Goal: Transaction & Acquisition: Purchase product/service

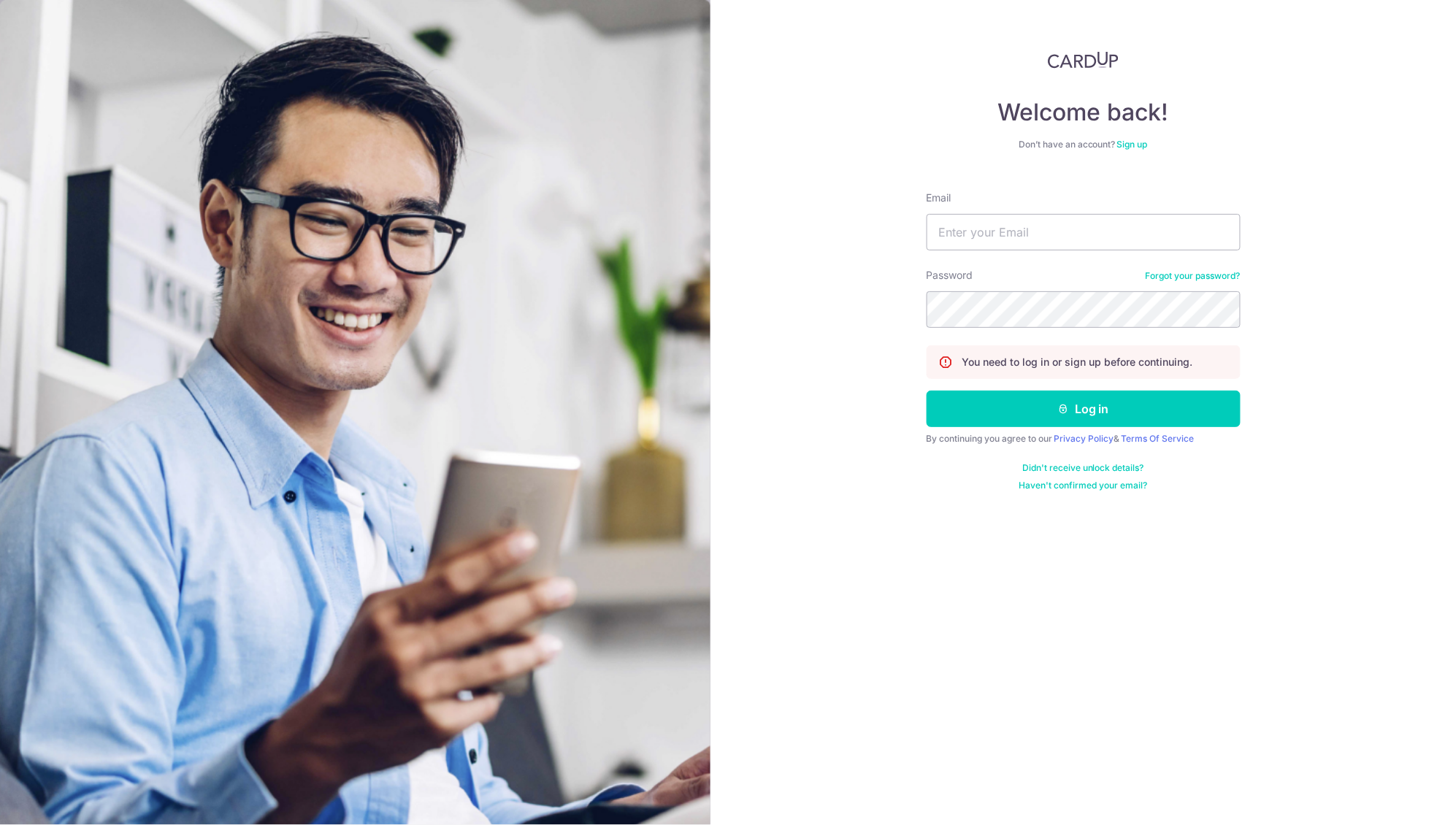
type input "k"
type input "[EMAIL_ADDRESS][DOMAIN_NAME]"
click at [1084, 410] on button "Log in" at bounding box center [1083, 409] width 314 height 37
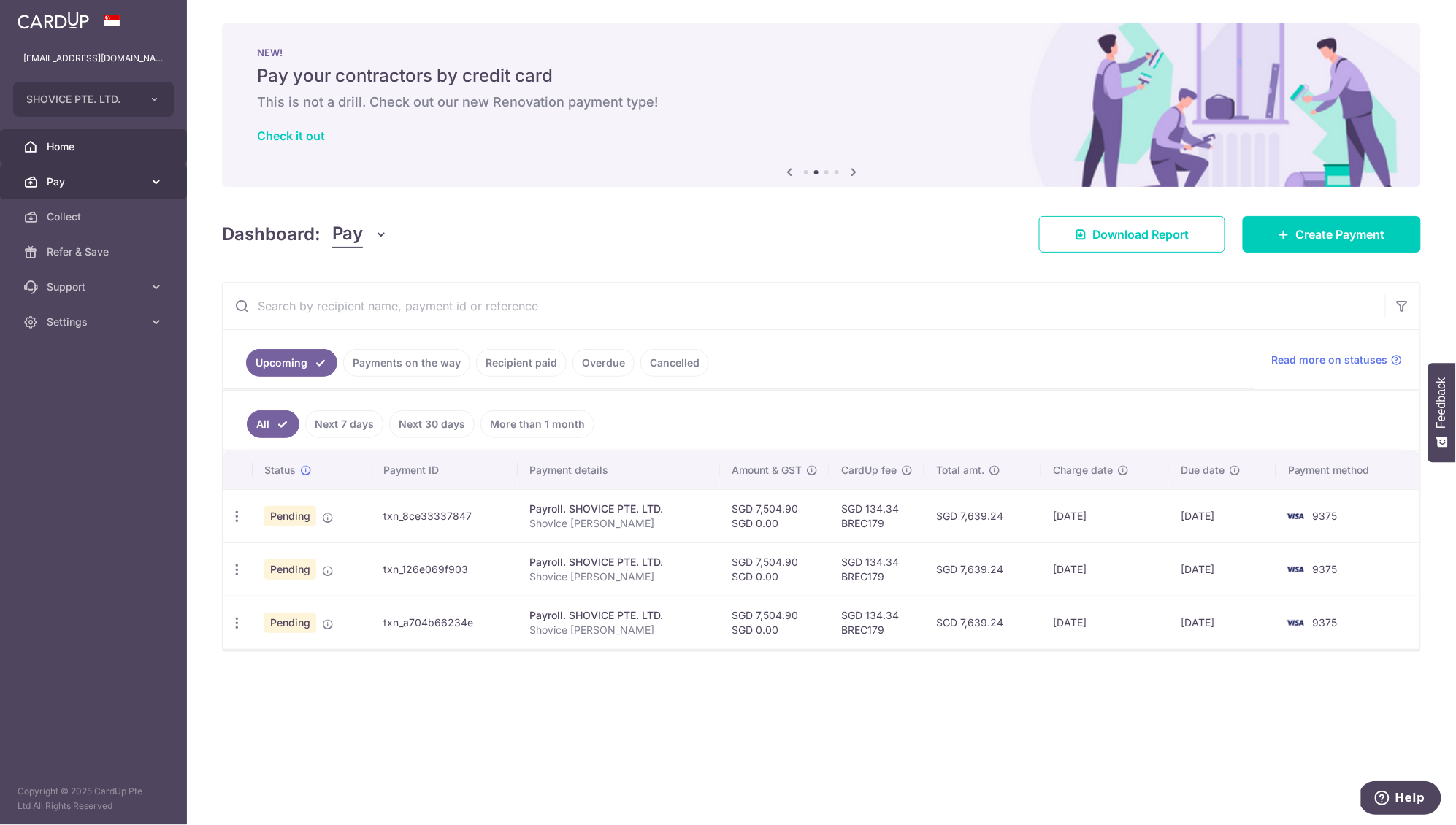
click at [87, 193] on link "Pay" at bounding box center [94, 182] width 187 height 35
click at [87, 225] on link "Payments" at bounding box center [94, 217] width 187 height 35
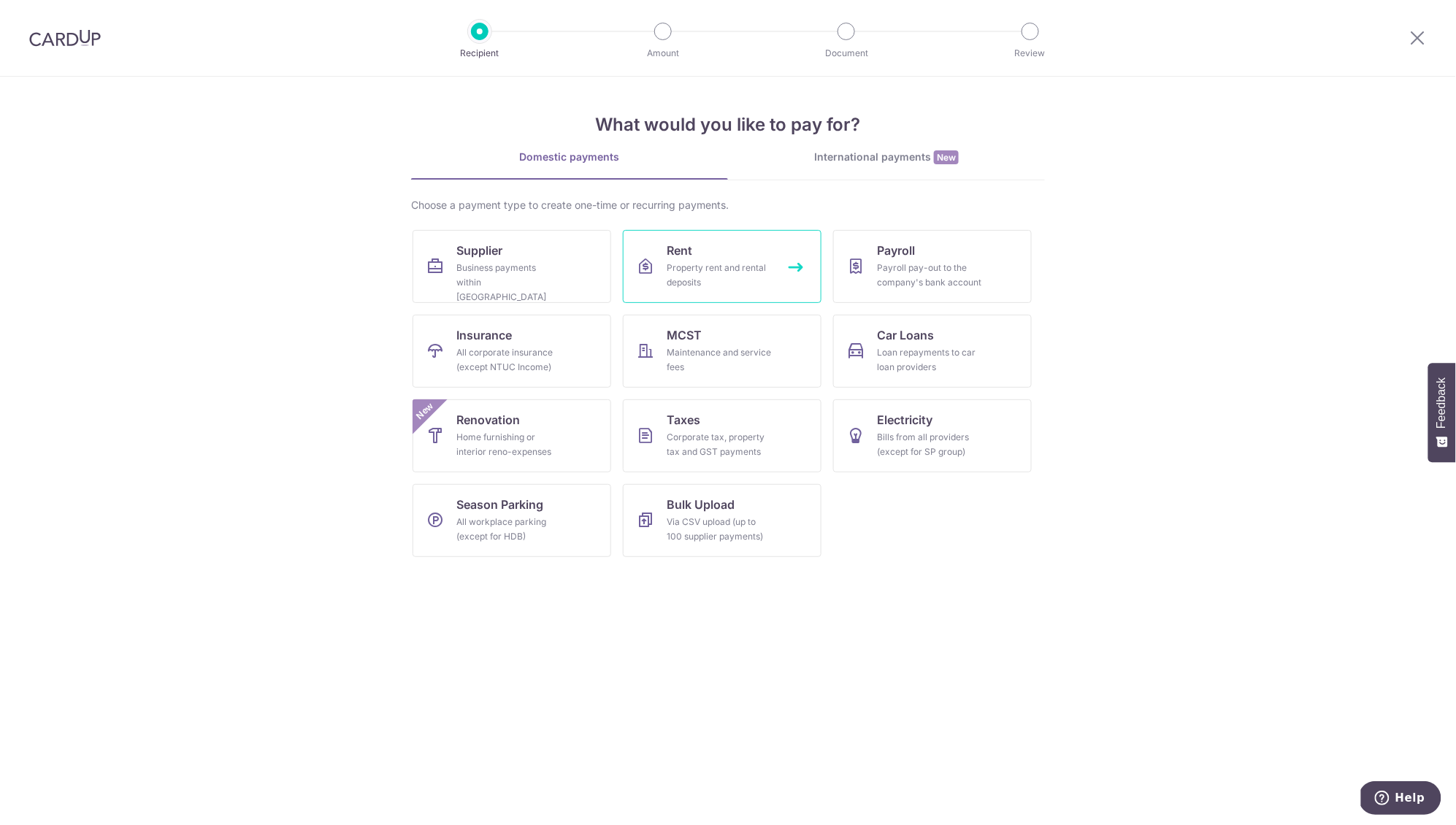
click at [731, 276] on div "Property rent and rental deposits" at bounding box center [719, 274] width 105 height 29
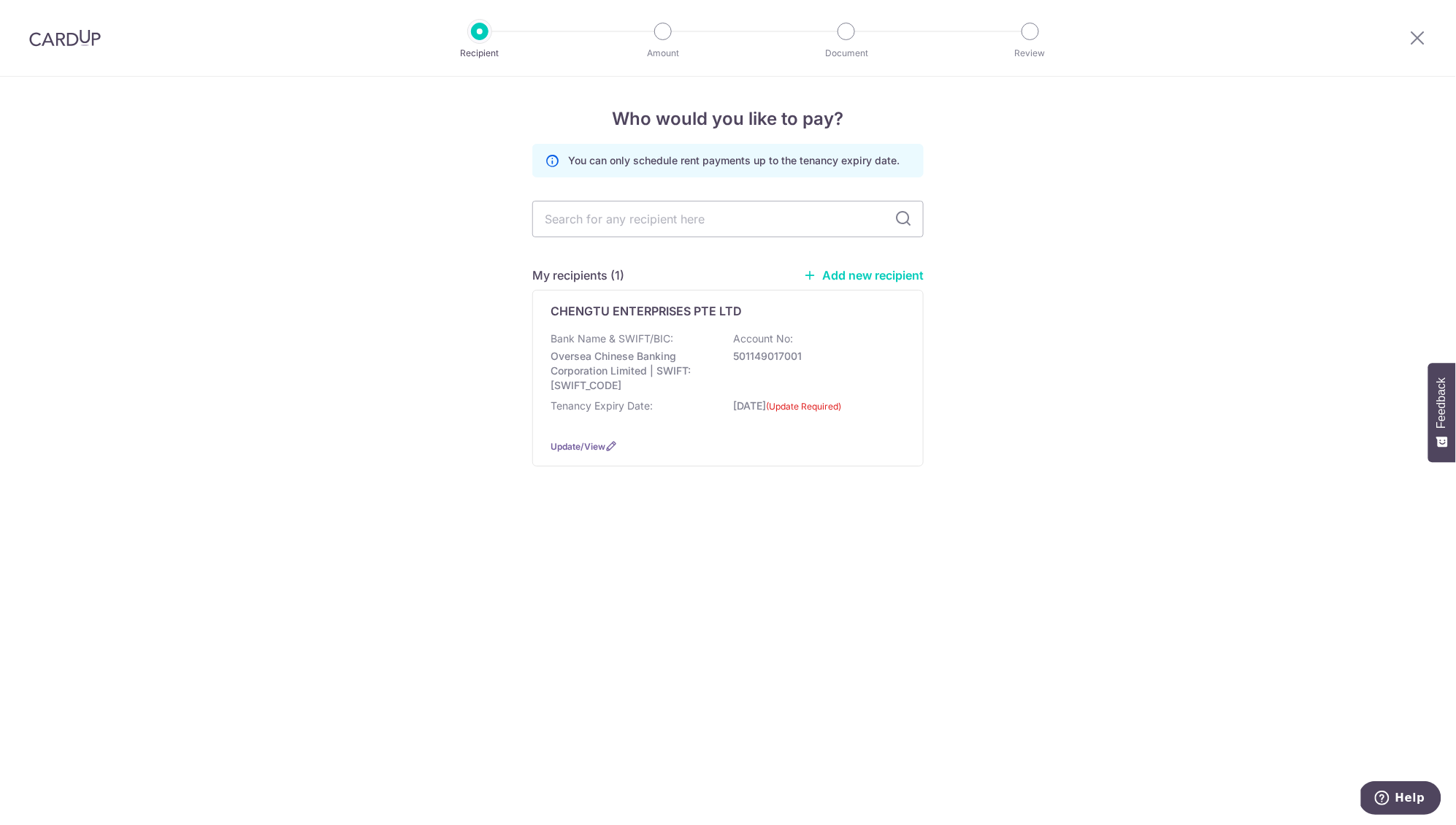
click at [70, 41] on img at bounding box center [65, 38] width 72 height 17
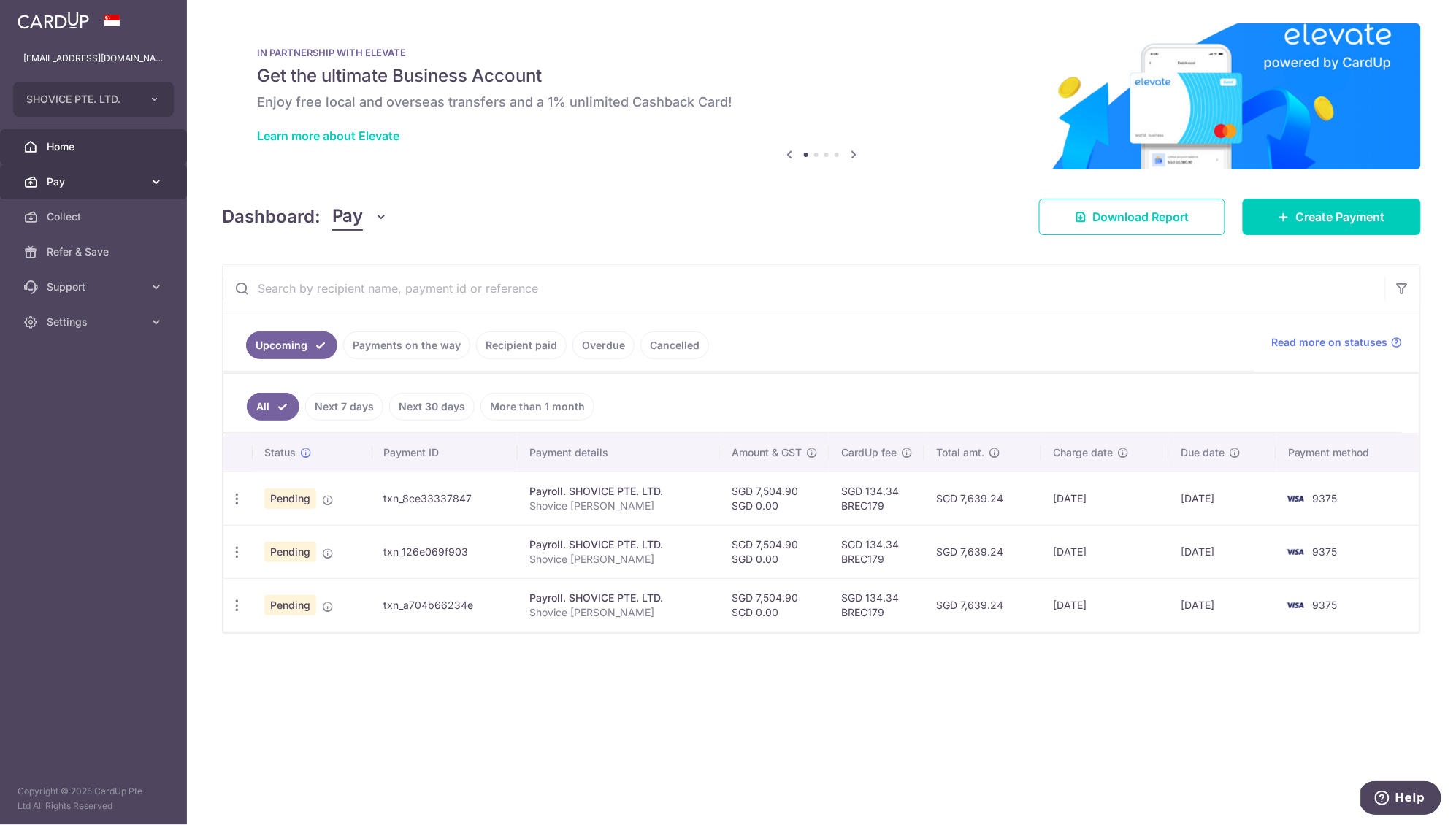
click at [89, 178] on span "Pay" at bounding box center [94, 182] width 96 height 15
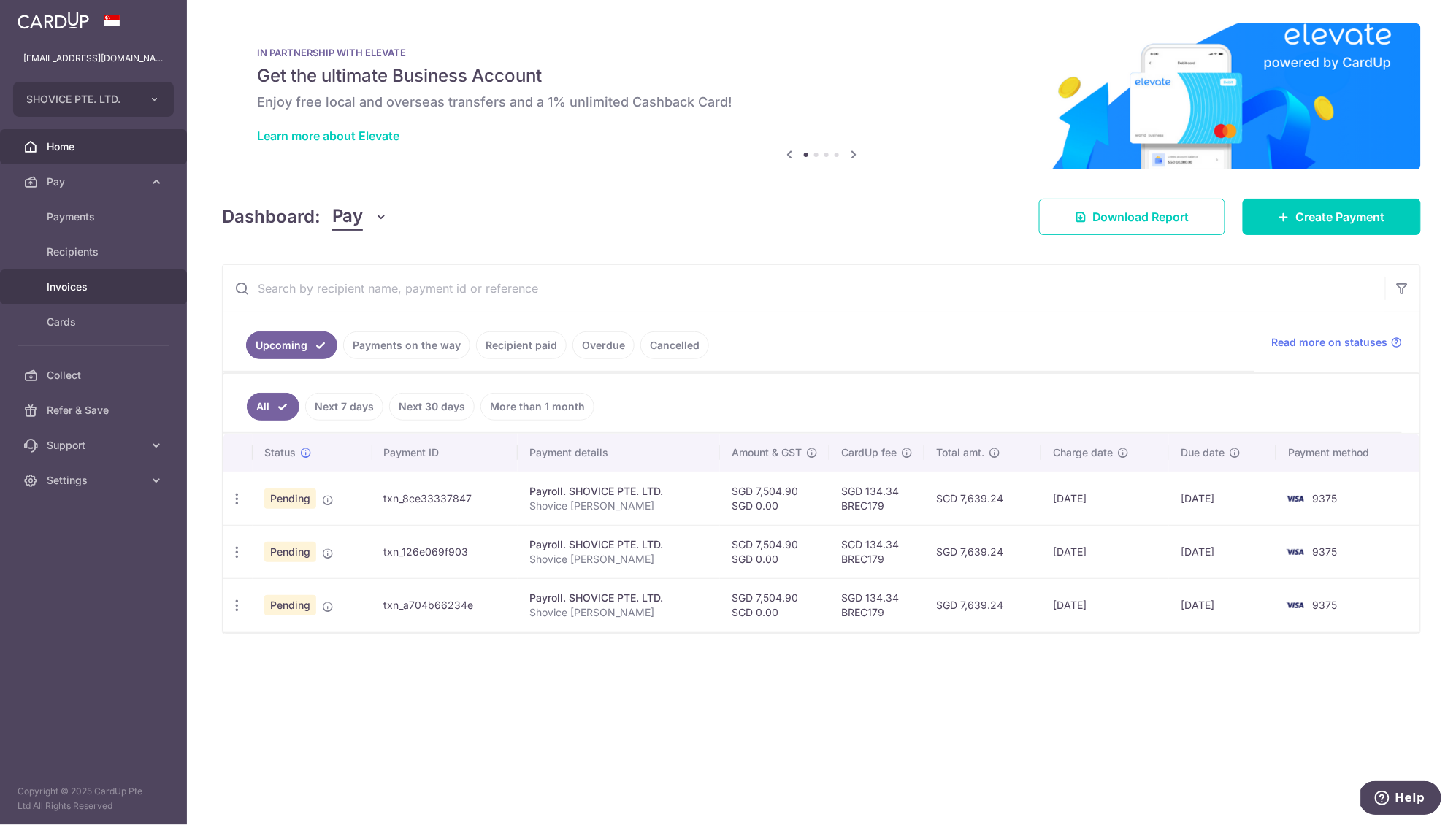
click at [105, 288] on span "Invoices" at bounding box center [94, 287] width 96 height 15
